Goal: Find specific page/section: Find specific page/section

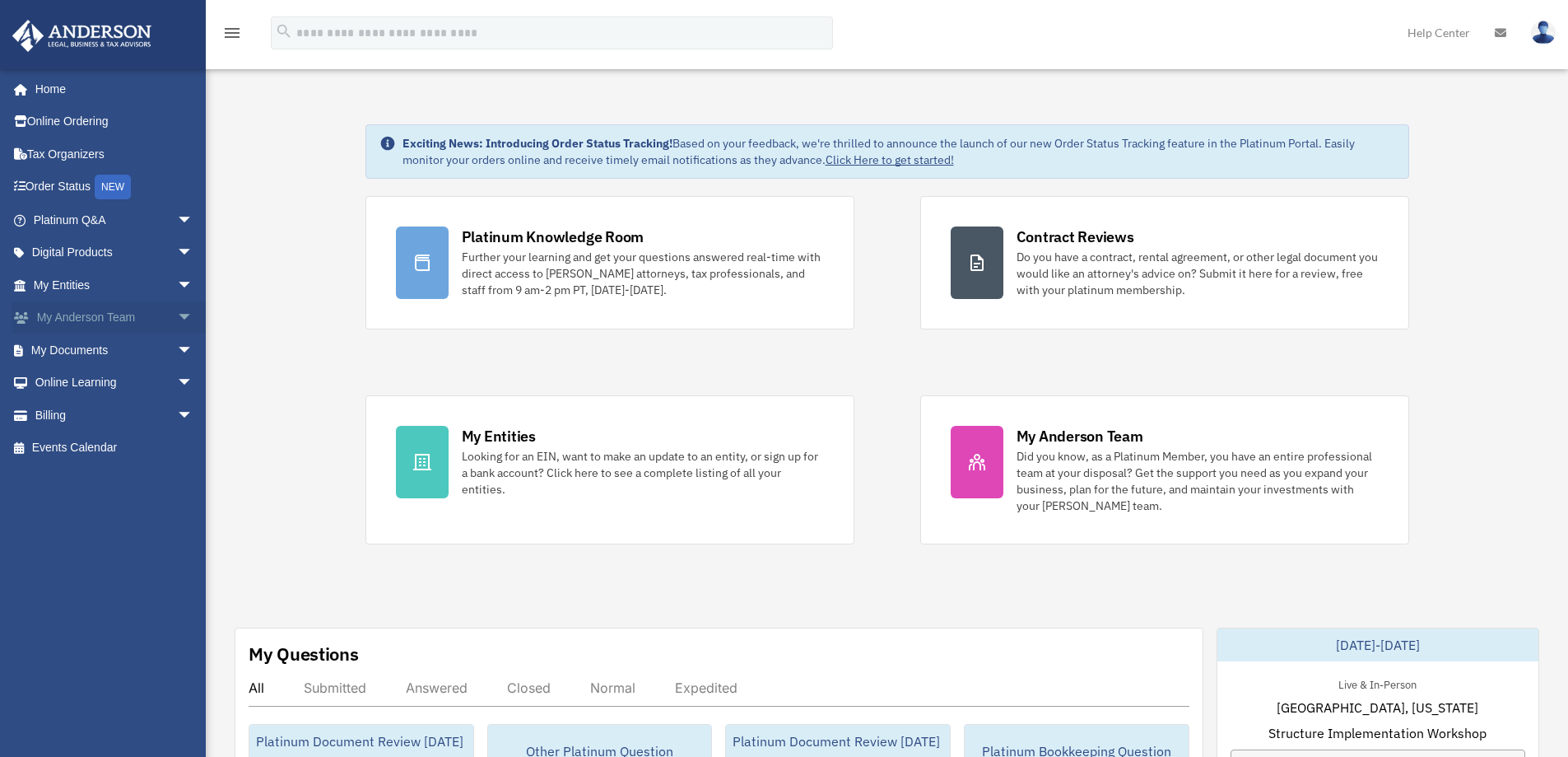
click at [176, 306] on span "arrow_drop_down" at bounding box center [193, 318] width 33 height 34
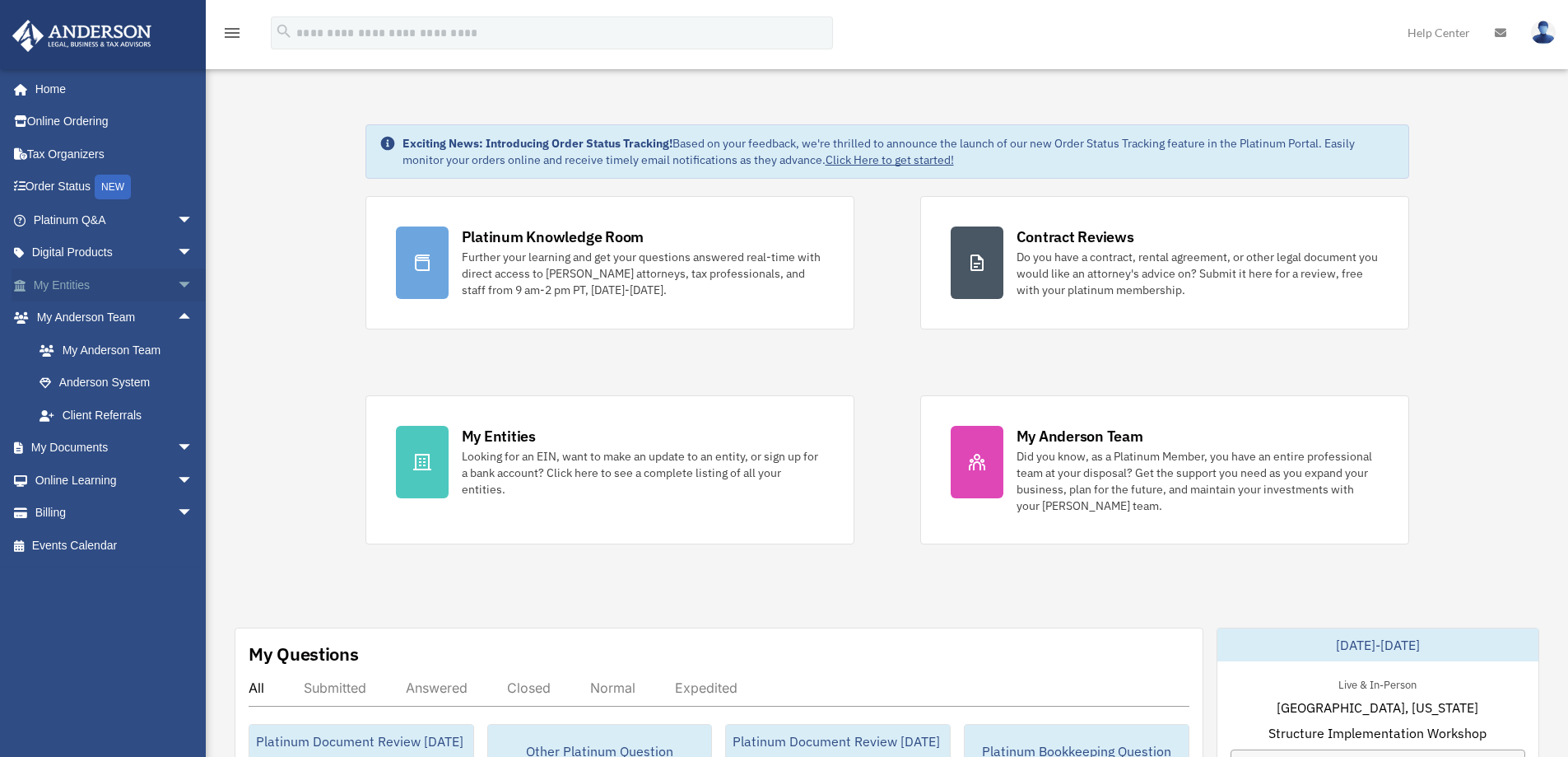
click at [176, 285] on span "arrow_drop_down" at bounding box center [193, 285] width 33 height 34
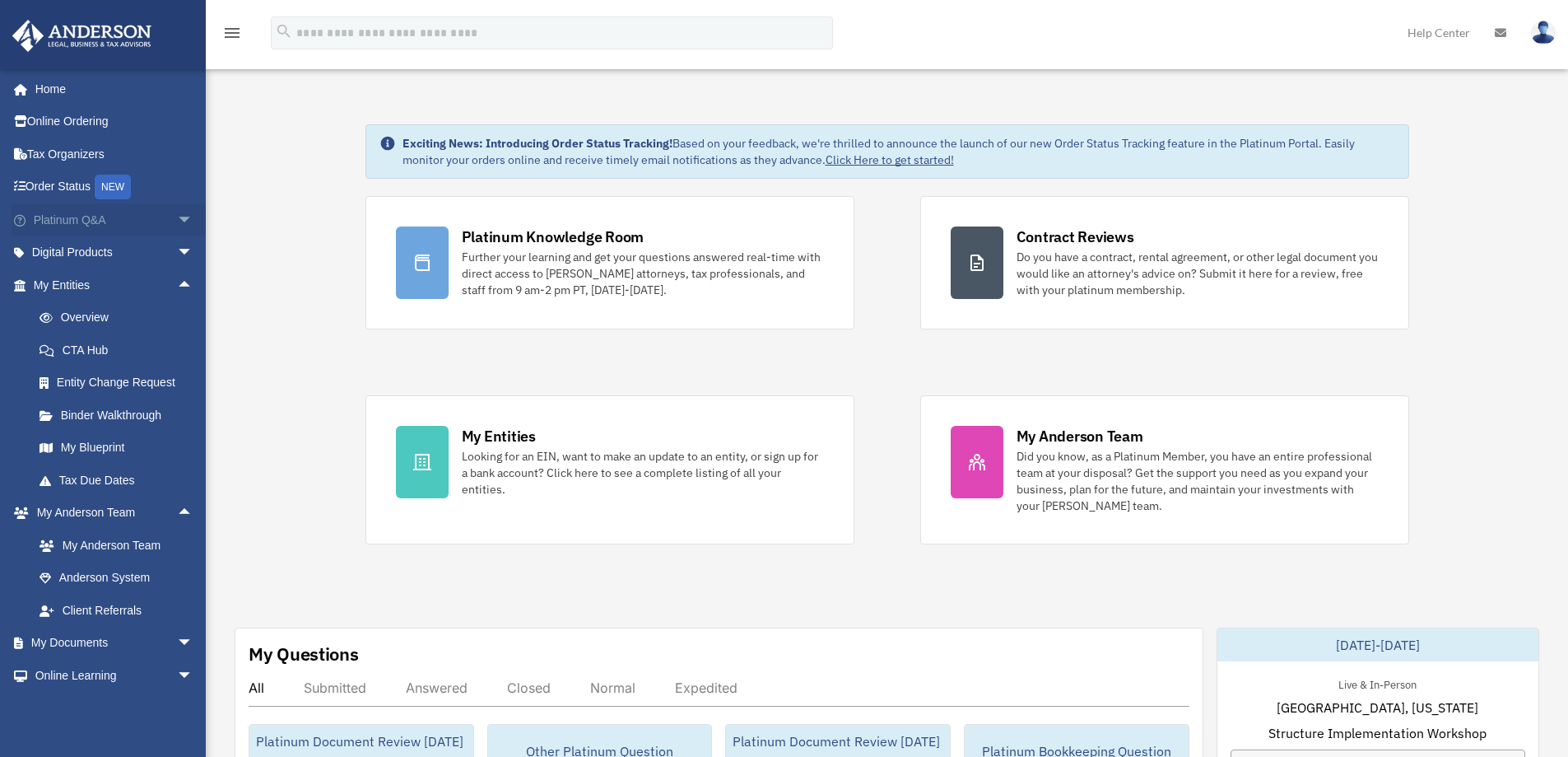
click at [176, 216] on span "arrow_drop_down" at bounding box center [193, 219] width 33 height 34
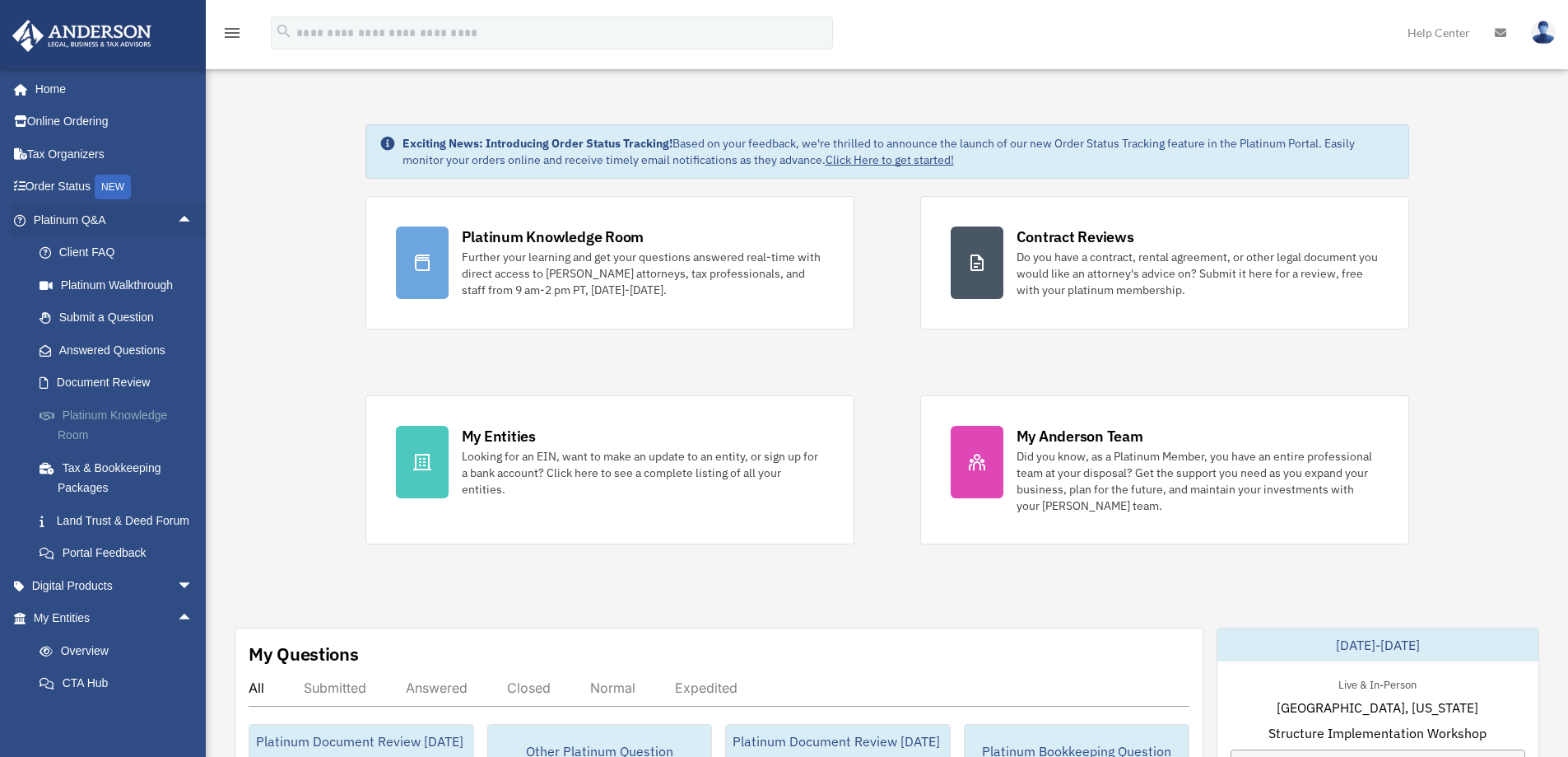
click at [134, 410] on link "Platinum Knowledge Room" at bounding box center [121, 424] width 195 height 53
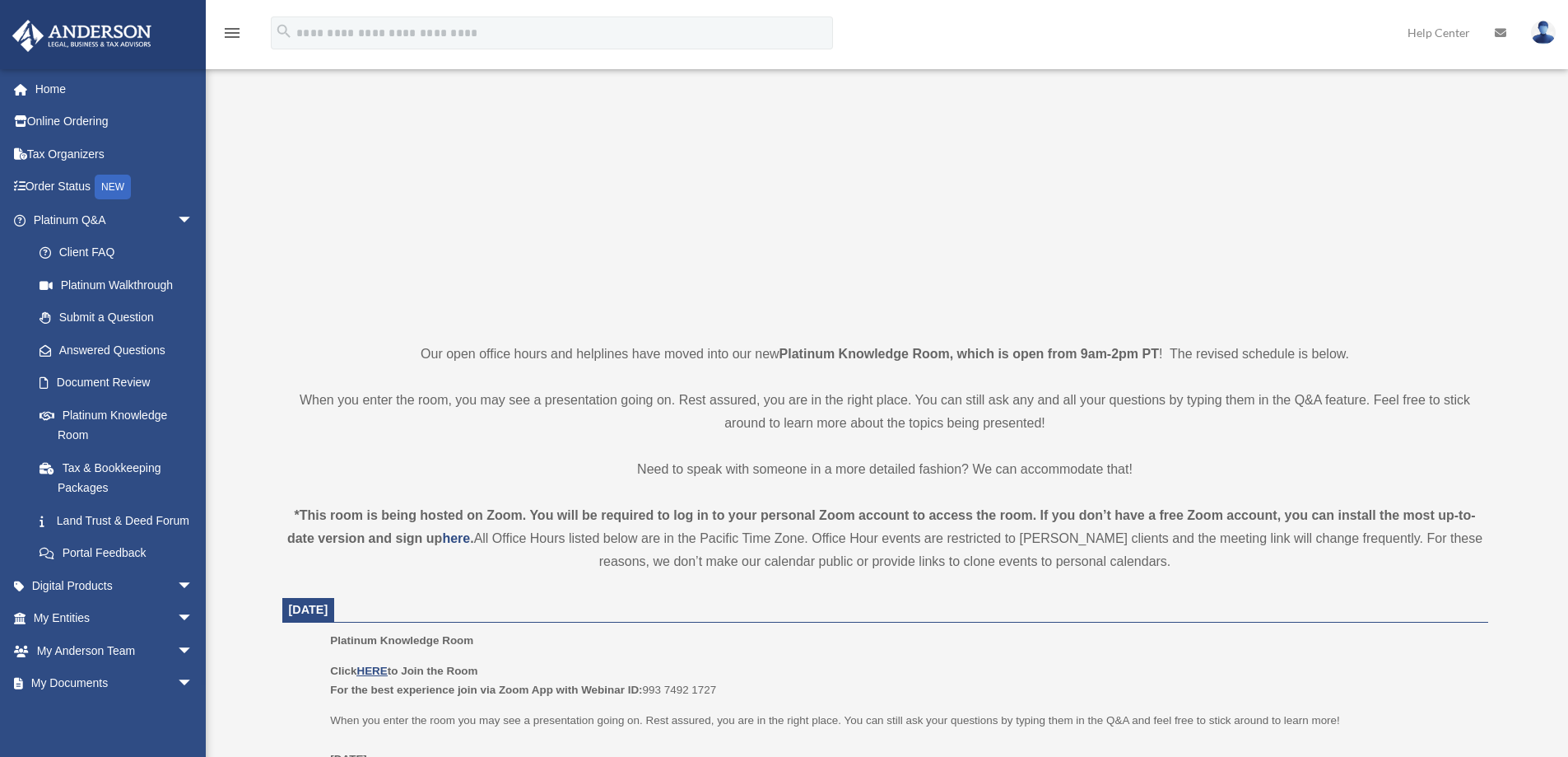
scroll to position [330, 0]
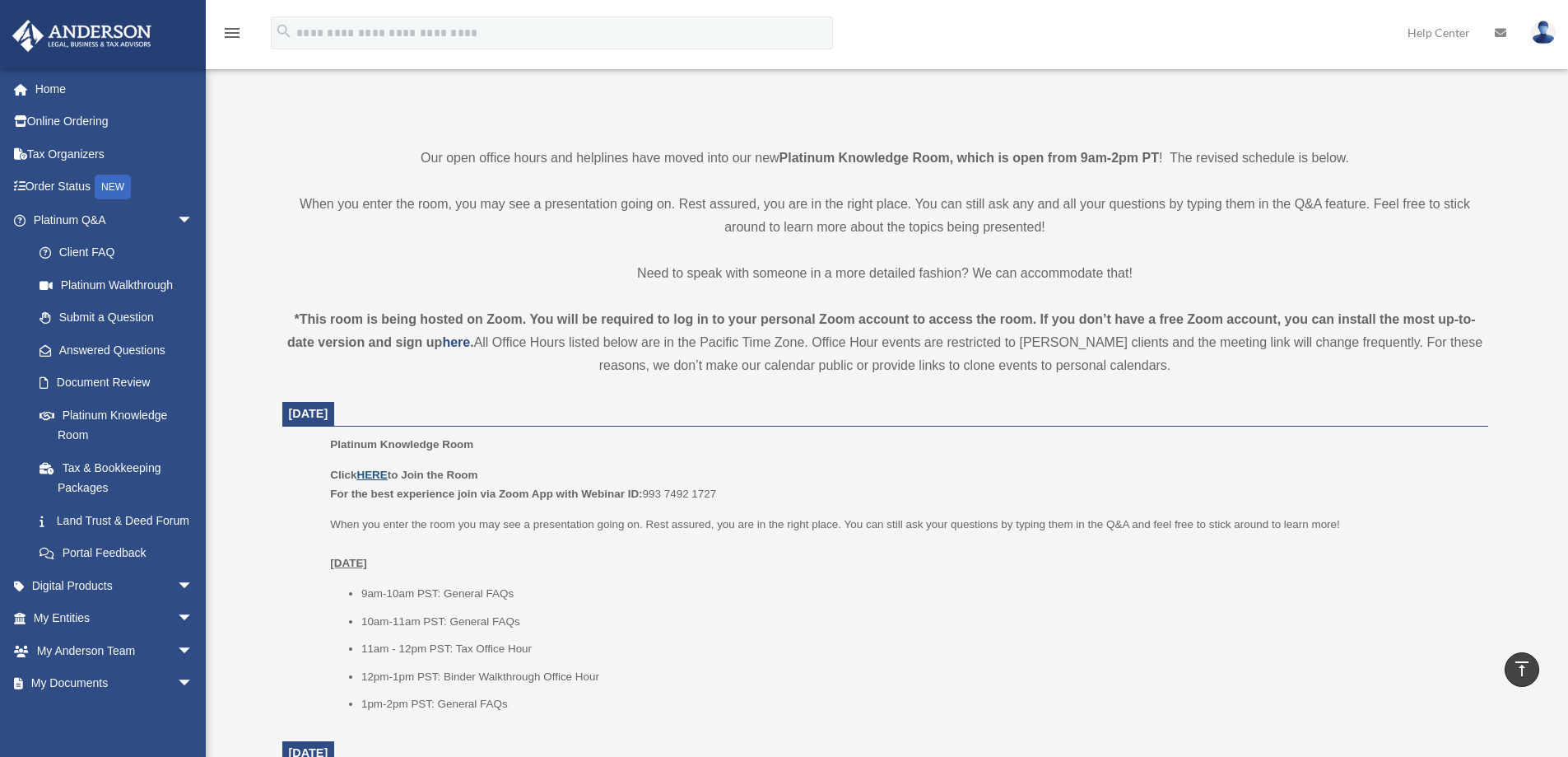
click at [376, 477] on u "HERE" at bounding box center [371, 474] width 30 height 13
